Goal: Browse casually

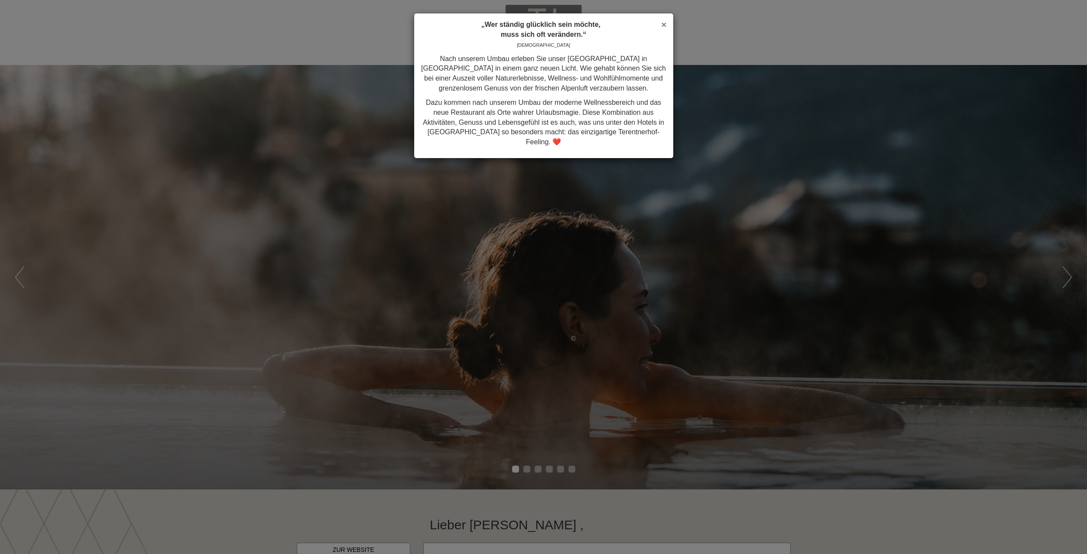
click at [663, 25] on span "×" at bounding box center [663, 25] width 5 height 10
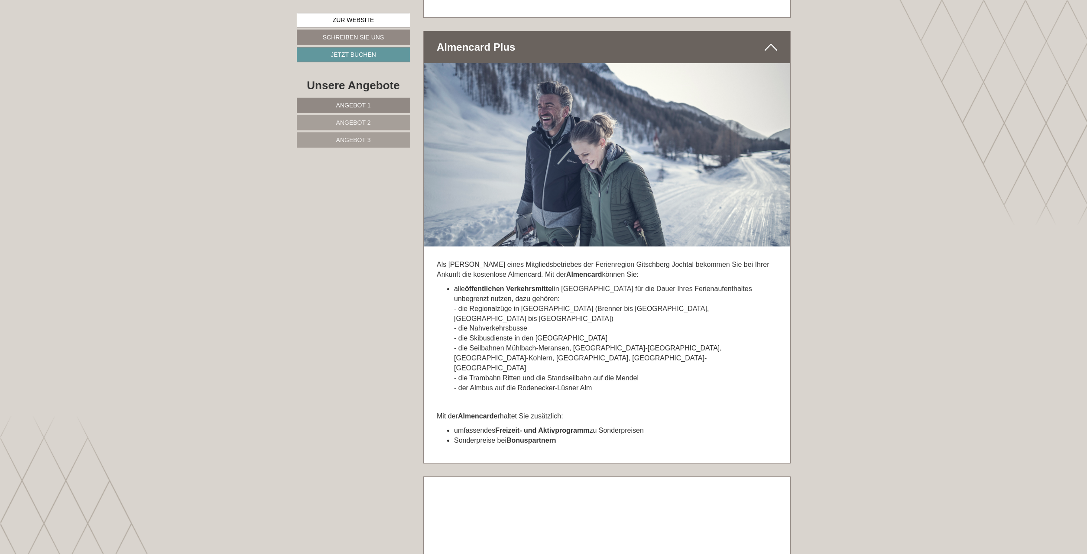
scroll to position [4465, 0]
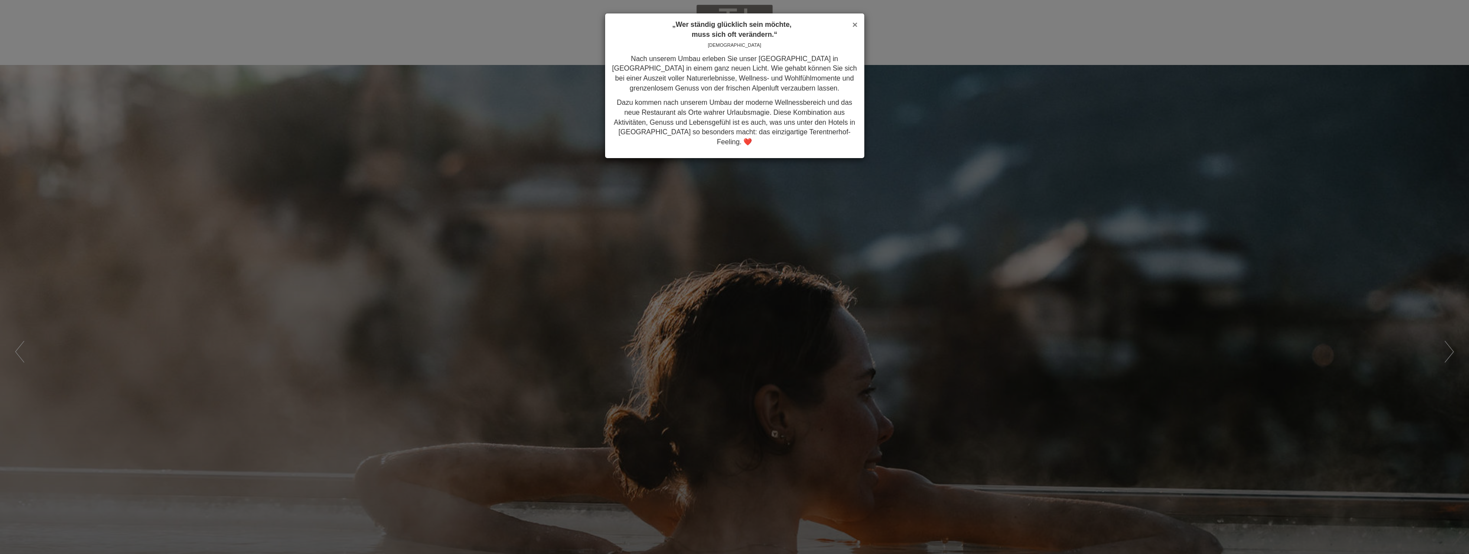
click at [531, 25] on span "×" at bounding box center [854, 25] width 5 height 10
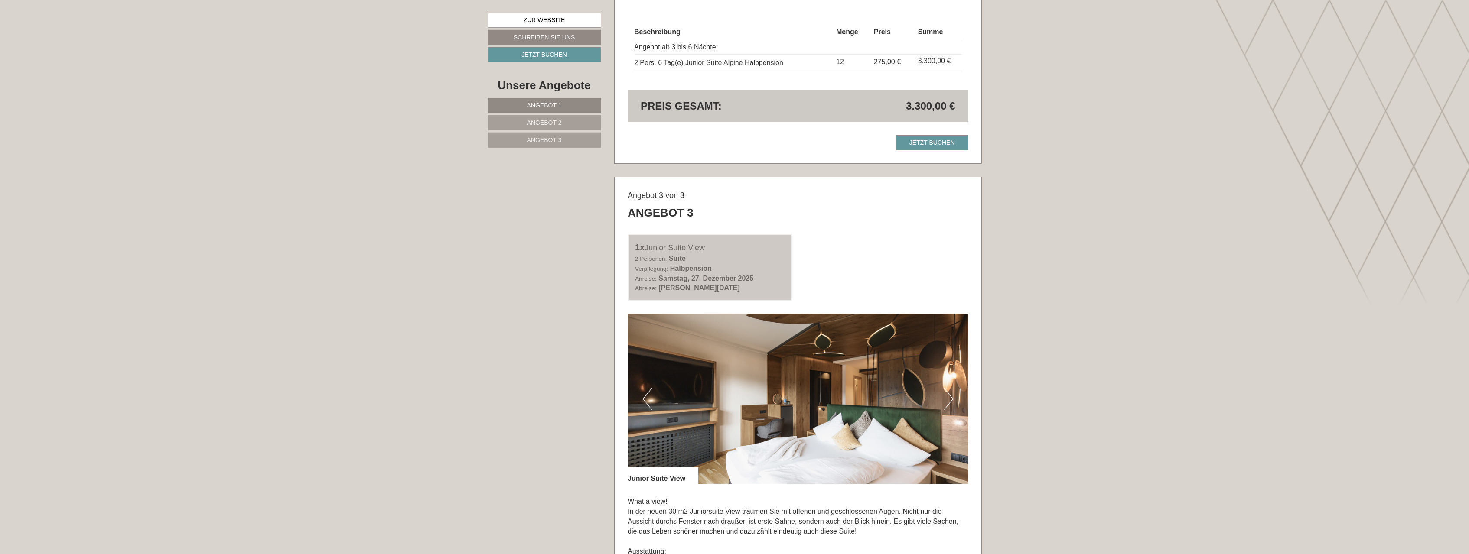
scroll to position [1901, 0]
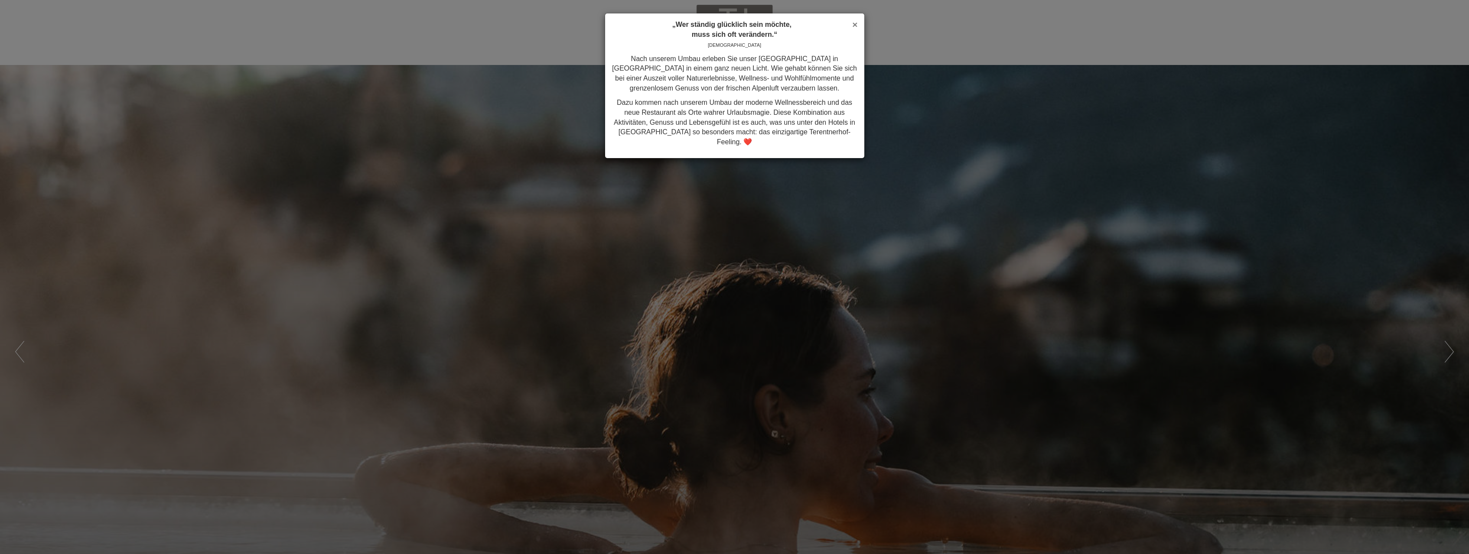
click at [856, 26] on span "×" at bounding box center [854, 25] width 5 height 10
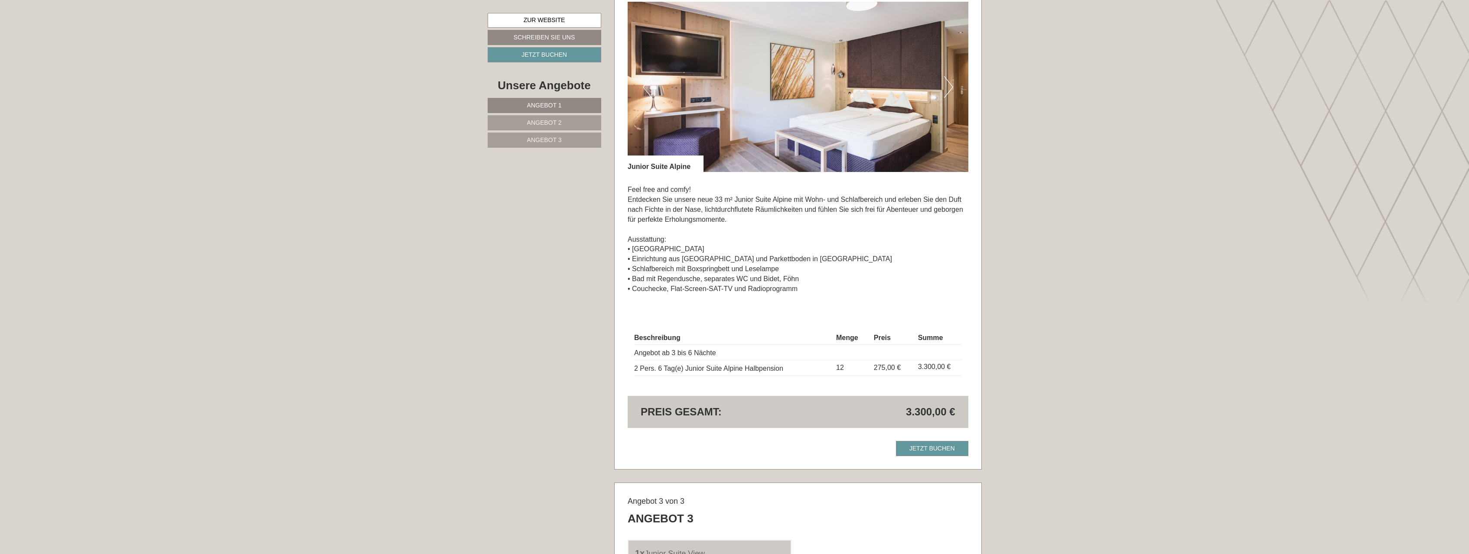
scroll to position [1724, 0]
